Goal: Task Accomplishment & Management: Use online tool/utility

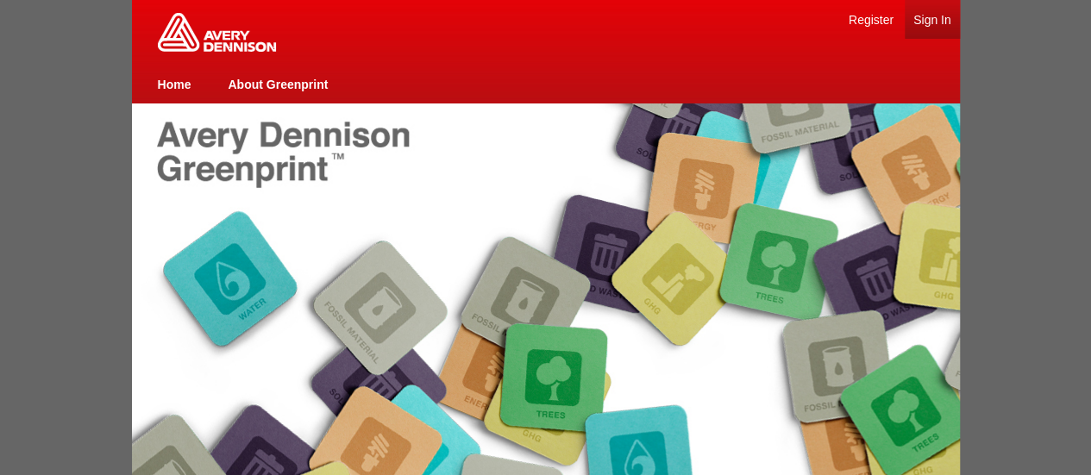
click at [937, 26] on td "Sign In" at bounding box center [932, 19] width 38 height 39
click at [930, 18] on link "Sign In" at bounding box center [932, 20] width 38 height 14
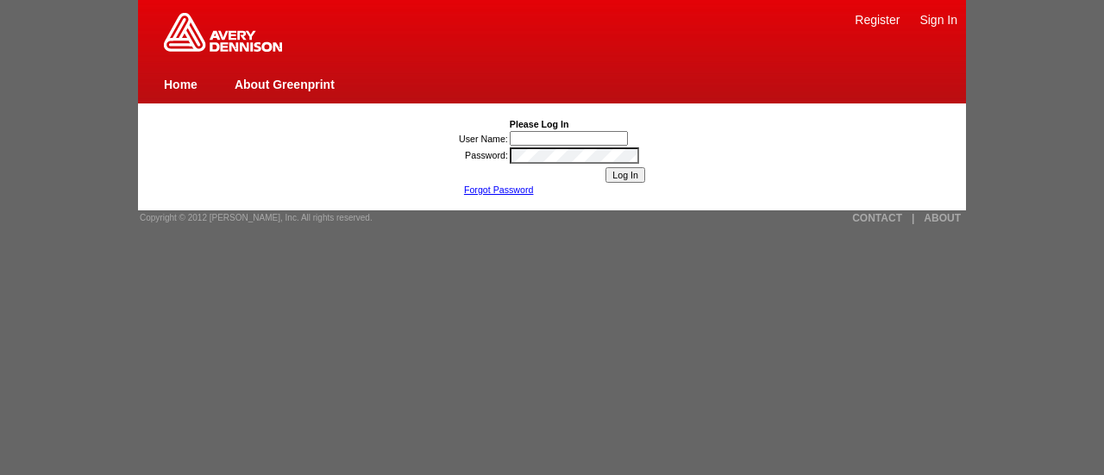
type input "Yoyo Huang"
click at [625, 181] on input "Log In" at bounding box center [625, 175] width 40 height 16
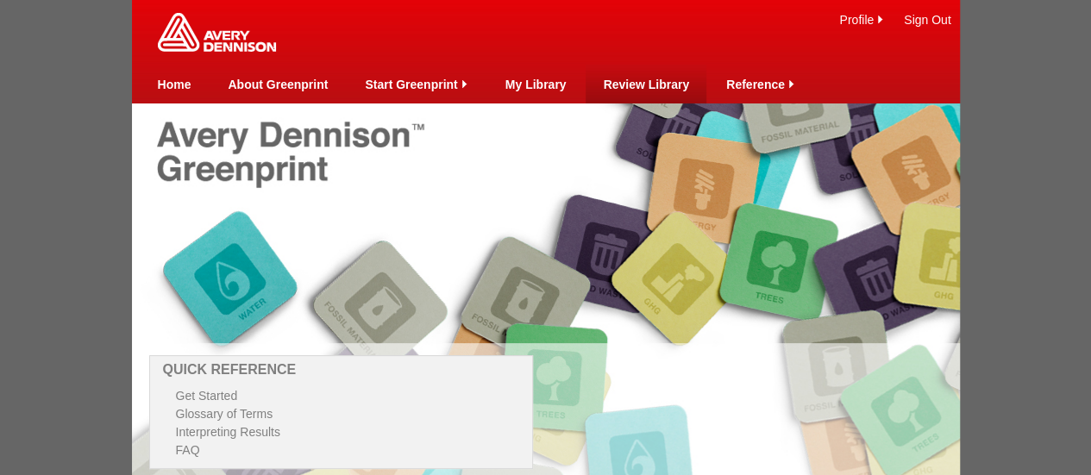
click at [651, 91] on td "Review Library" at bounding box center [646, 84] width 86 height 39
click at [628, 83] on link "Review Library" at bounding box center [646, 85] width 86 height 14
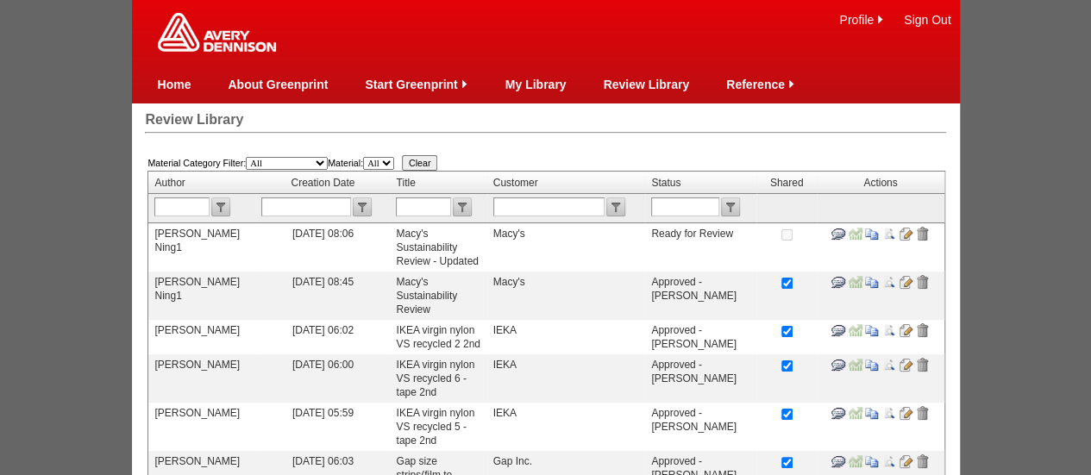
click at [906, 231] on input "image" at bounding box center [906, 234] width 14 height 14
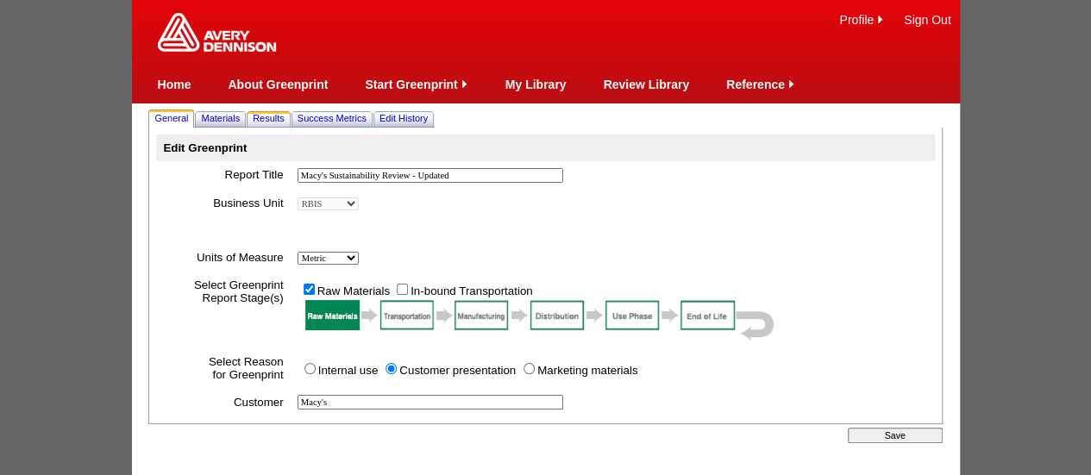
click at [272, 119] on span "Results" at bounding box center [269, 118] width 32 height 10
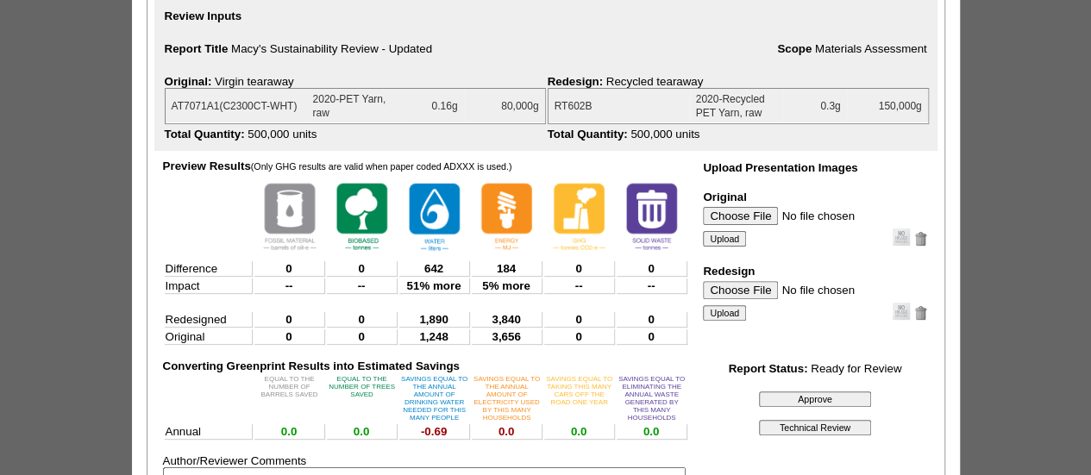
scroll to position [173, 0]
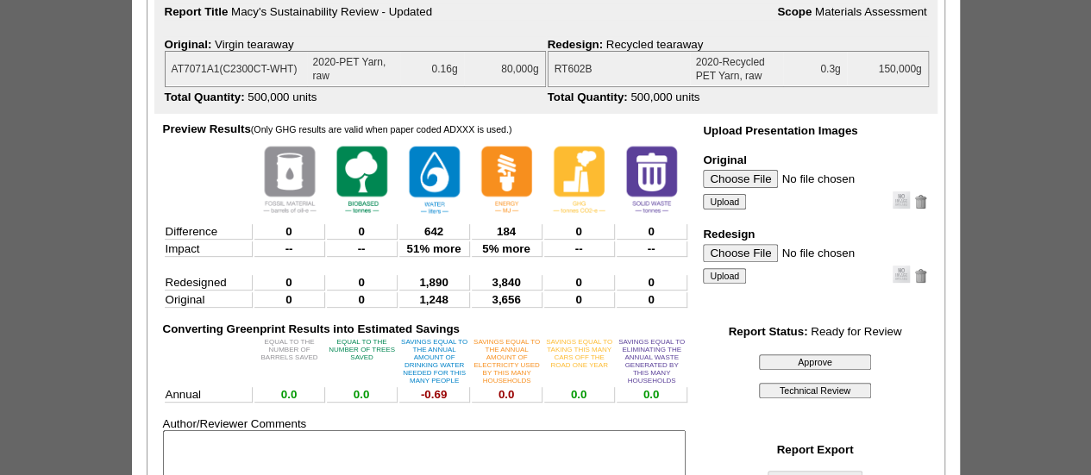
click at [814, 367] on input "Approve" at bounding box center [815, 362] width 112 height 16
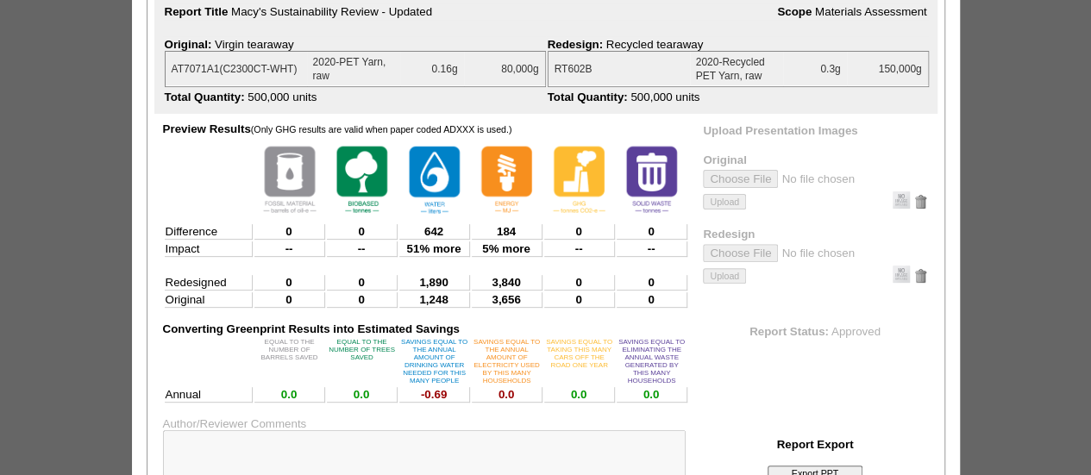
scroll to position [0, 0]
